Goal: Task Accomplishment & Management: Manage account settings

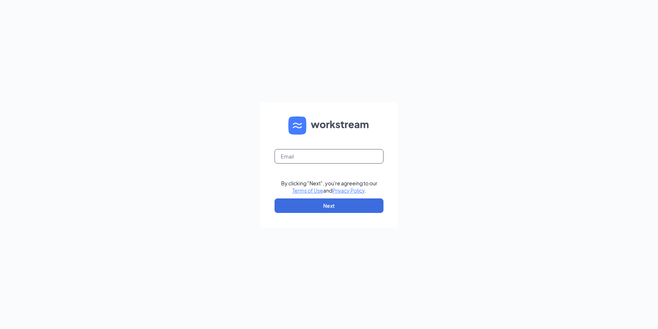
click at [332, 159] on input "text" at bounding box center [328, 156] width 109 height 15
type input "[EMAIL_ADDRESS][DOMAIN_NAME]"
click at [327, 207] on button "Next" at bounding box center [328, 206] width 109 height 15
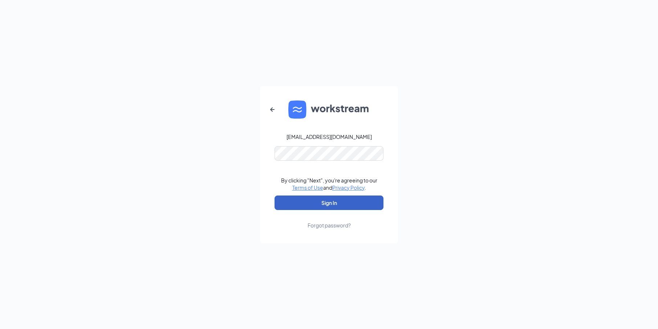
click at [334, 203] on button "Sign In" at bounding box center [328, 203] width 109 height 15
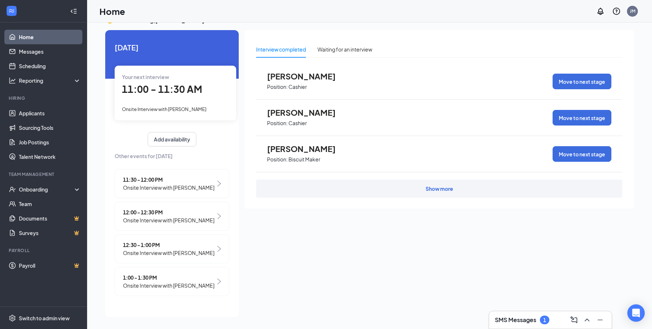
scroll to position [15, 0]
